Goal: Task Accomplishment & Management: Use online tool/utility

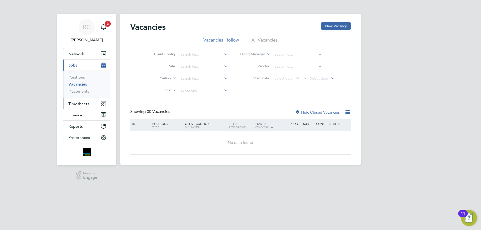
click at [78, 103] on span "Timesheets" at bounding box center [78, 103] width 21 height 5
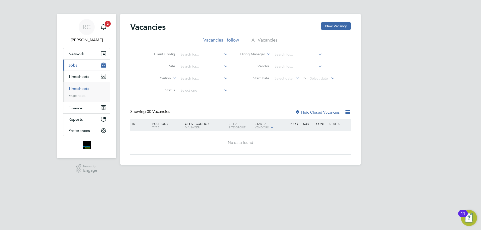
click at [80, 89] on link "Timesheets" at bounding box center [78, 88] width 21 height 5
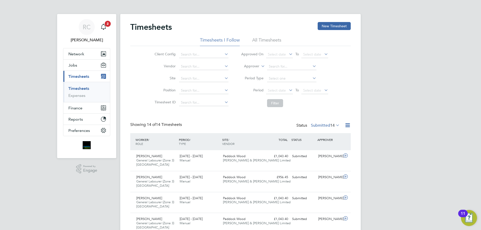
click at [264, 38] on li "All Timesheets" at bounding box center [266, 41] width 29 height 9
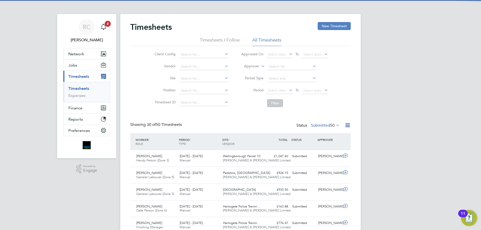
click at [327, 24] on button "New Timesheet" at bounding box center [334, 26] width 33 height 8
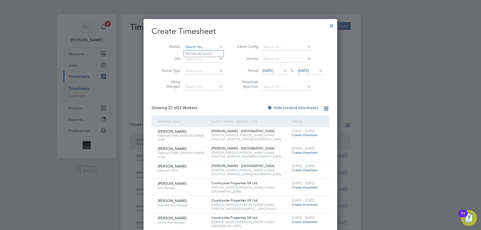
click at [189, 47] on input at bounding box center [203, 47] width 39 height 7
click at [269, 106] on div at bounding box center [269, 108] width 5 height 5
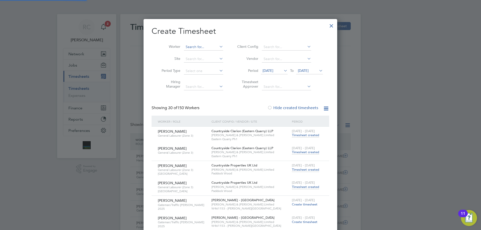
click at [198, 46] on input at bounding box center [203, 47] width 39 height 7
click at [200, 64] on li "Dim [PERSON_NAME]" at bounding box center [205, 67] width 42 height 7
type input "[PERSON_NAME]"
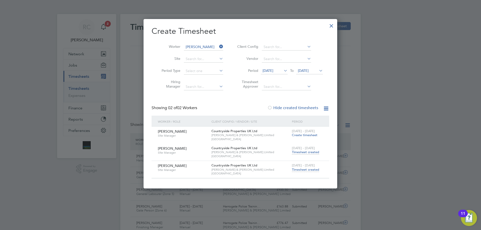
click at [309, 151] on span "Timesheet created" at bounding box center [305, 152] width 27 height 5
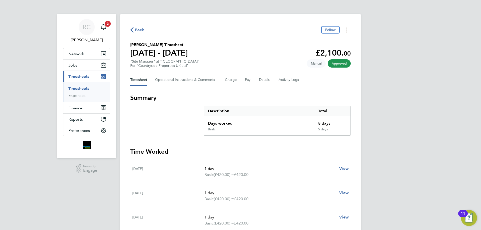
click at [82, 88] on link "Timesheets" at bounding box center [78, 88] width 21 height 5
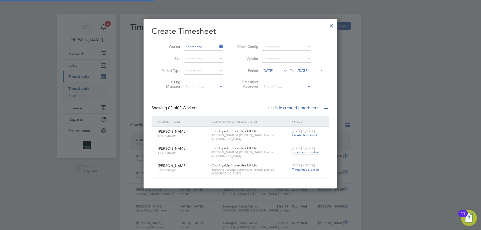
click at [194, 45] on input at bounding box center [203, 47] width 39 height 7
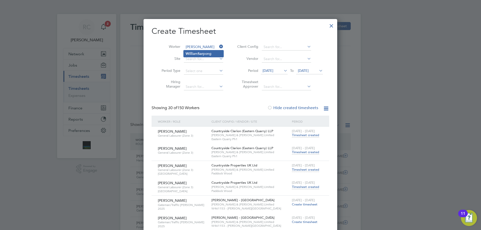
click at [198, 51] on li "Will iam Sar pong" at bounding box center [204, 53] width 40 height 7
type input "[PERSON_NAME]"
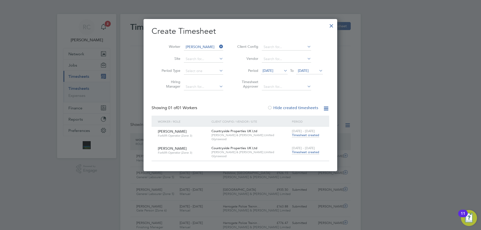
click at [312, 152] on span "Timesheet created" at bounding box center [305, 152] width 27 height 5
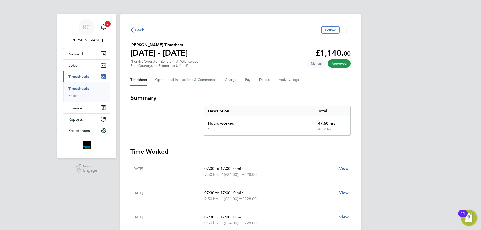
click at [79, 87] on link "Timesheets" at bounding box center [78, 88] width 21 height 5
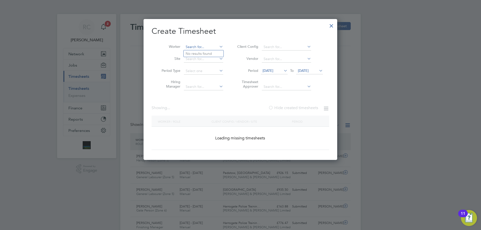
click at [192, 47] on input at bounding box center [203, 47] width 39 height 7
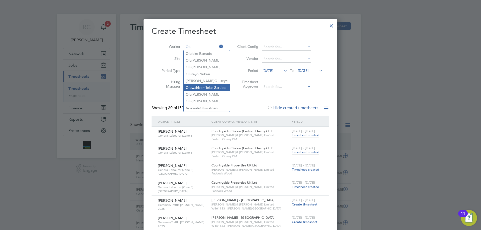
click at [204, 85] on li "Olu wahbemileke Garuba" at bounding box center [207, 87] width 46 height 7
type input "Oluwahbemileke Garuba"
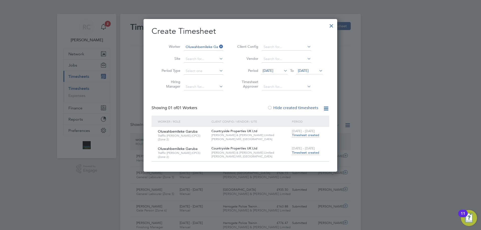
click at [312, 153] on span "Timesheet created" at bounding box center [305, 153] width 27 height 5
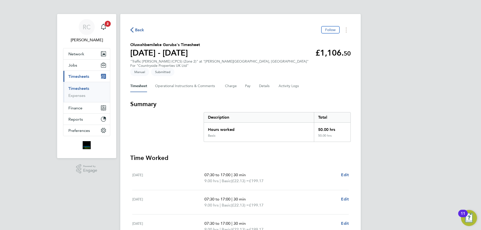
click at [76, 88] on link "Timesheets" at bounding box center [78, 88] width 21 height 5
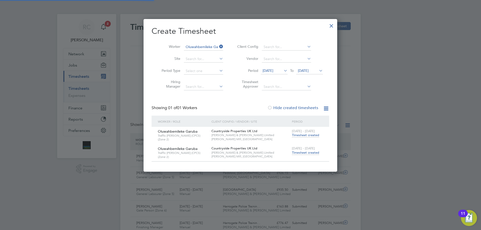
drag, startPoint x: 202, startPoint y: 41, endPoint x: 202, endPoint y: 44, distance: 3.0
click at [202, 42] on li "Worker Oluwahbemileke Garuba" at bounding box center [191, 47] width 78 height 12
click at [200, 46] on input at bounding box center [203, 47] width 39 height 7
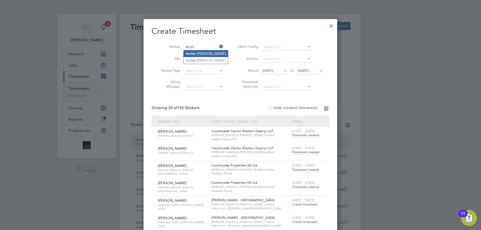
click at [196, 56] on li "Archi e [PERSON_NAME]" at bounding box center [206, 53] width 44 height 7
type input "[PERSON_NAME]"
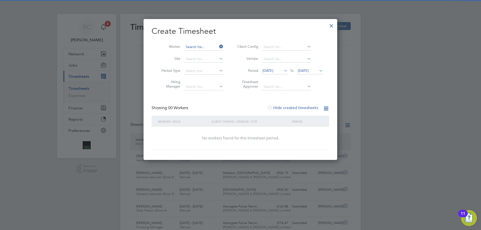
click at [197, 50] on input at bounding box center [203, 47] width 39 height 7
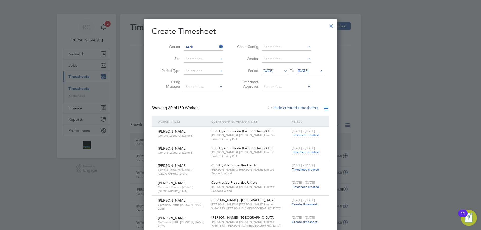
click at [192, 67] on b "Arch" at bounding box center [190, 67] width 8 height 4
type input "[PERSON_NAME]"
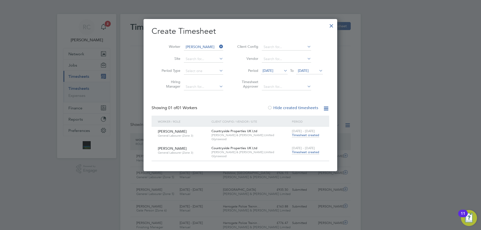
click at [313, 153] on span "Timesheet created" at bounding box center [305, 152] width 27 height 5
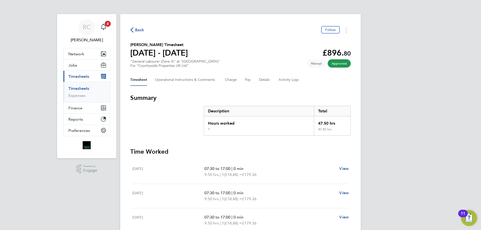
click at [80, 88] on link "Timesheets" at bounding box center [78, 88] width 21 height 5
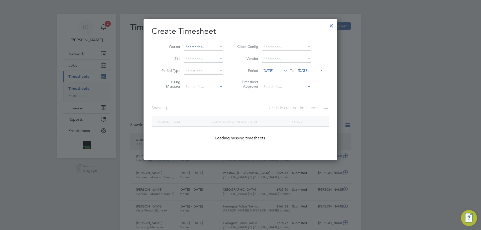
click at [194, 48] on input at bounding box center [203, 47] width 39 height 7
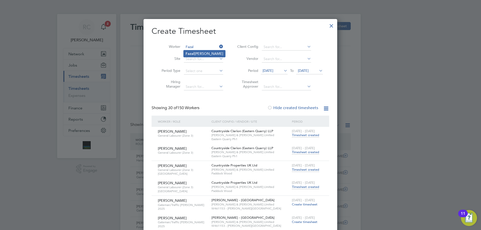
click at [198, 54] on li "[PERSON_NAME]" at bounding box center [205, 53] width 42 height 7
type input "[PERSON_NAME]"
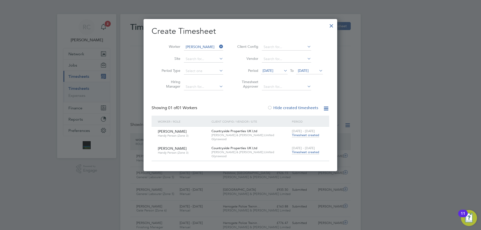
click at [309, 151] on span "Timesheet created" at bounding box center [305, 152] width 27 height 5
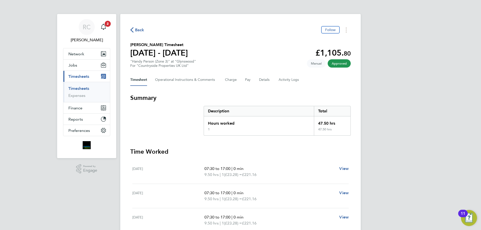
click at [81, 89] on link "Timesheets" at bounding box center [78, 88] width 21 height 5
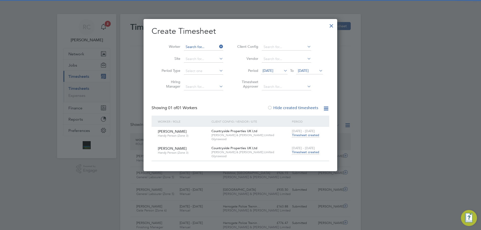
click at [196, 48] on input at bounding box center [203, 47] width 39 height 7
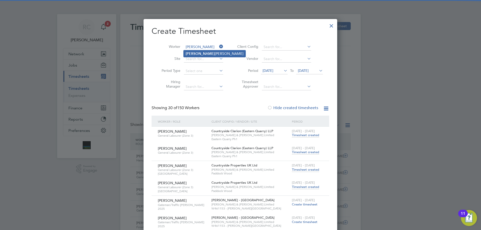
click at [201, 52] on li "[PERSON_NAME]" at bounding box center [215, 53] width 62 height 7
type input "[PERSON_NAME]"
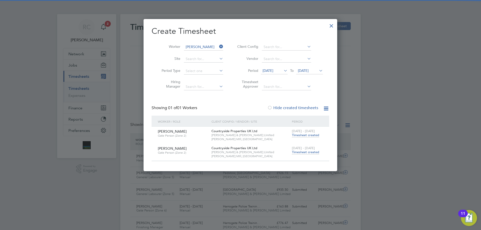
click at [302, 151] on span "Timesheet created" at bounding box center [305, 152] width 27 height 5
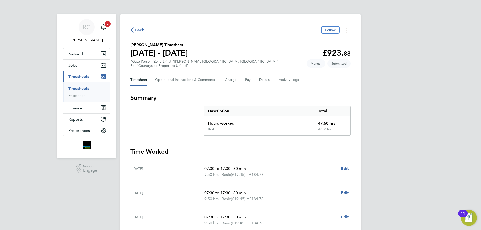
click at [78, 88] on link "Timesheets" at bounding box center [78, 88] width 21 height 5
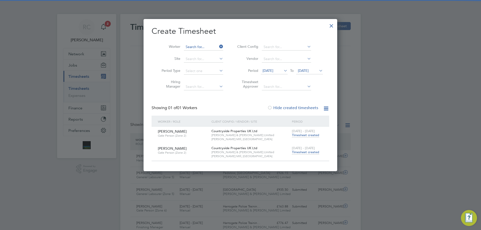
click at [194, 45] on input at bounding box center [203, 47] width 39 height 7
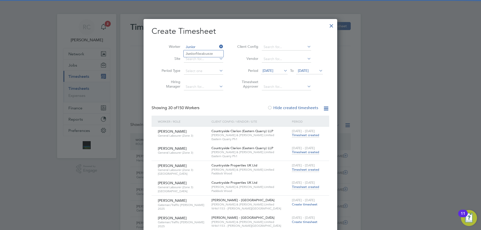
click at [197, 53] on li "[PERSON_NAME]" at bounding box center [204, 53] width 40 height 7
type input "[PERSON_NAME]"
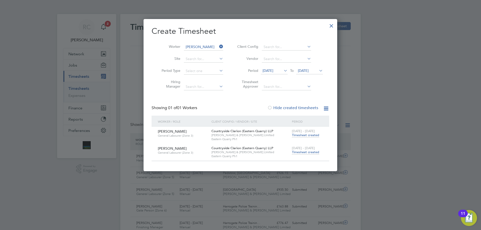
click at [305, 151] on span "Timesheet created" at bounding box center [305, 152] width 27 height 5
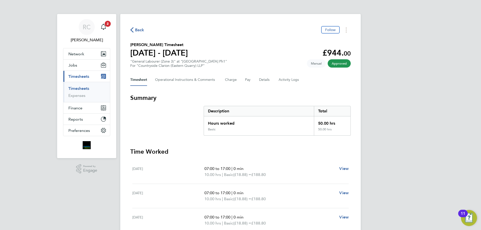
click at [83, 87] on link "Timesheets" at bounding box center [78, 88] width 21 height 5
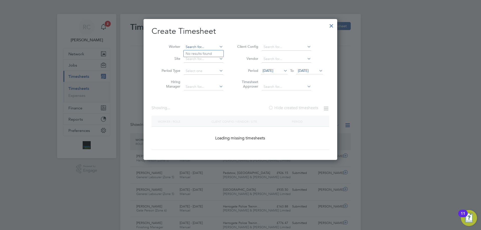
click at [190, 47] on input at bounding box center [203, 47] width 39 height 7
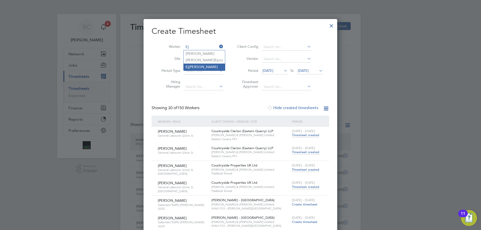
click at [195, 66] on li "Ej [PERSON_NAME]" at bounding box center [204, 67] width 41 height 7
type input "[PERSON_NAME]"
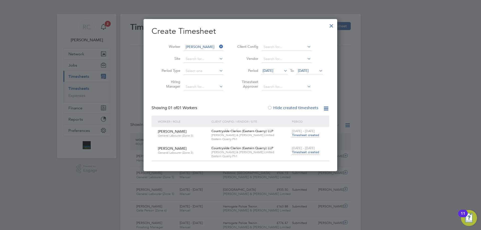
click at [306, 155] on div "[DATE] - [DATE] Timesheet created" at bounding box center [308, 151] width 34 height 14
click at [306, 153] on span "Timesheet created" at bounding box center [305, 152] width 27 height 5
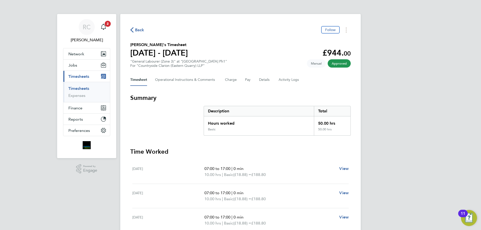
click at [84, 88] on link "Timesheets" at bounding box center [78, 88] width 21 height 5
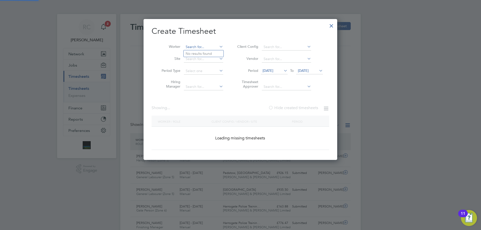
click at [193, 49] on input at bounding box center [203, 47] width 39 height 7
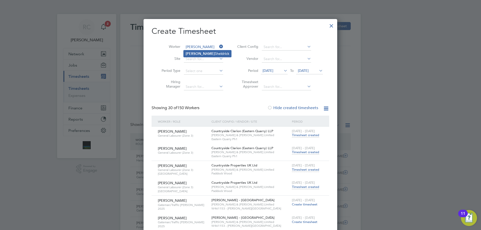
click at [193, 52] on b "[PERSON_NAME]" at bounding box center [200, 54] width 29 height 4
type input "[PERSON_NAME]"
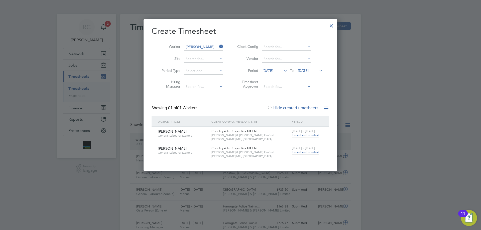
click at [305, 149] on span "[DATE] - [DATE]" at bounding box center [303, 148] width 23 height 4
click at [306, 152] on span "Timesheet created" at bounding box center [305, 152] width 27 height 5
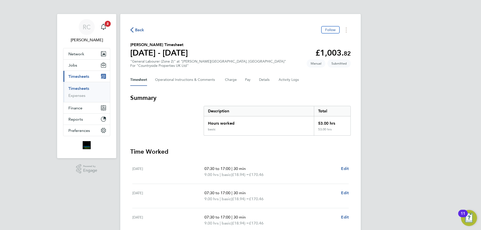
click at [84, 89] on link "Timesheets" at bounding box center [78, 88] width 21 height 5
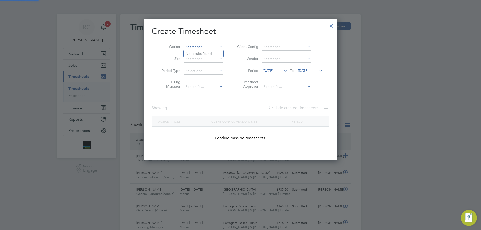
click at [206, 44] on input at bounding box center [203, 47] width 39 height 7
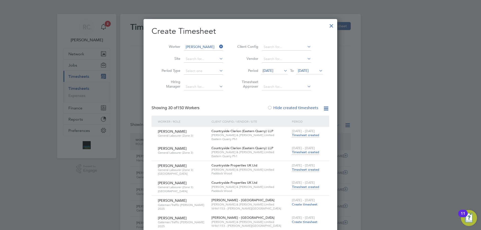
click at [207, 52] on li "[PERSON_NAME]" at bounding box center [209, 53] width 50 height 7
type input "[PERSON_NAME]"
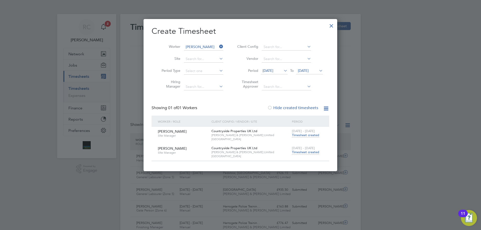
click at [307, 153] on span "Timesheet created" at bounding box center [305, 152] width 27 height 5
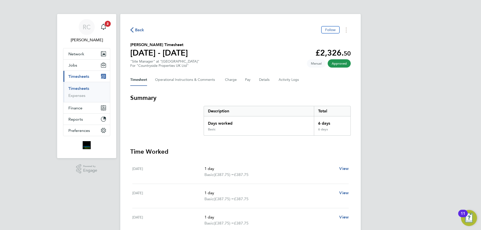
click at [83, 90] on link "Timesheets" at bounding box center [78, 88] width 21 height 5
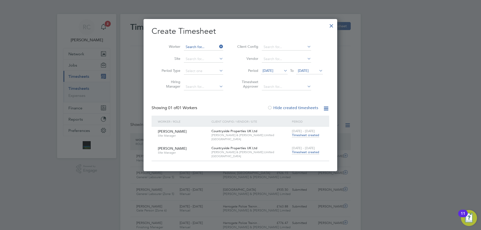
click at [198, 48] on input at bounding box center [203, 47] width 39 height 7
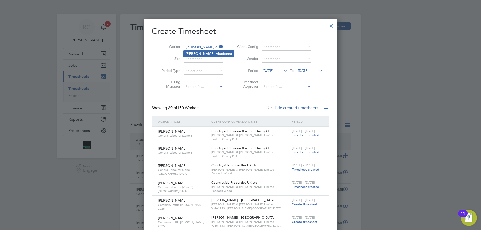
click at [199, 52] on li "[PERSON_NAME] A ltadonna" at bounding box center [209, 53] width 50 height 7
type input "[PERSON_NAME]"
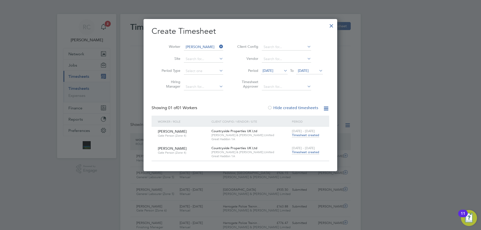
click at [316, 153] on span "Timesheet created" at bounding box center [305, 152] width 27 height 5
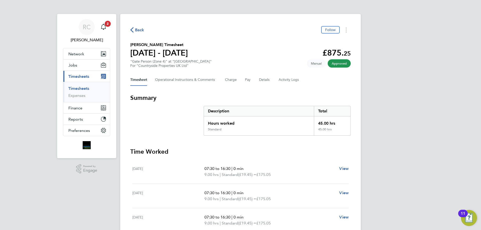
drag, startPoint x: 81, startPoint y: 89, endPoint x: 138, endPoint y: 62, distance: 63.1
click at [81, 89] on link "Timesheets" at bounding box center [78, 88] width 21 height 5
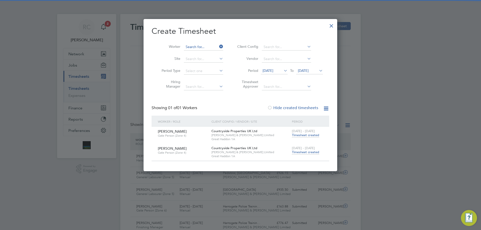
click at [194, 45] on input at bounding box center [203, 47] width 39 height 7
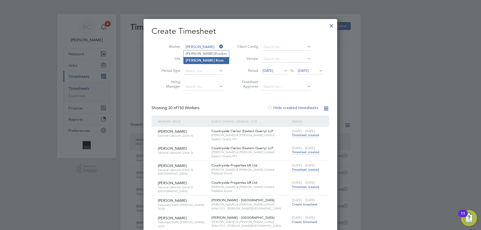
click at [193, 60] on b "[PERSON_NAME]" at bounding box center [200, 60] width 29 height 4
type input "[PERSON_NAME]"
